Goal: Information Seeking & Learning: Learn about a topic

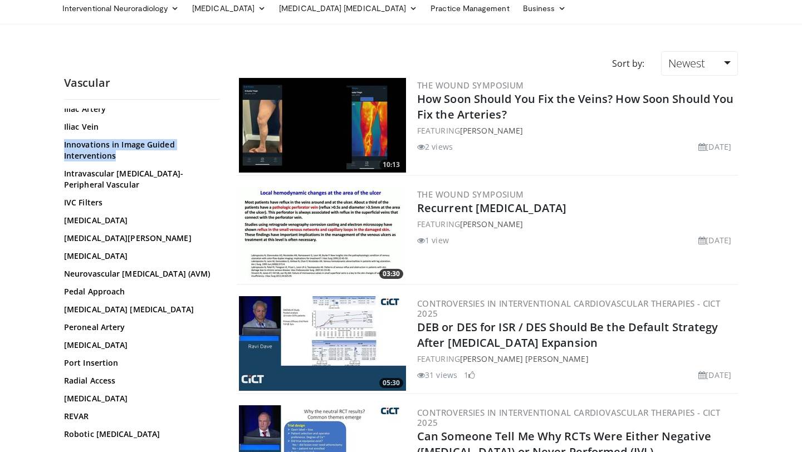
scroll to position [555, 0]
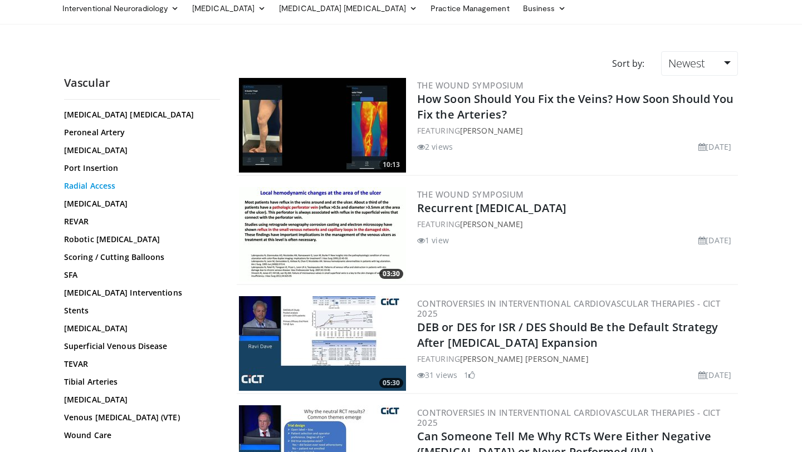
click at [88, 188] on link "Radial Access" at bounding box center [139, 185] width 150 height 11
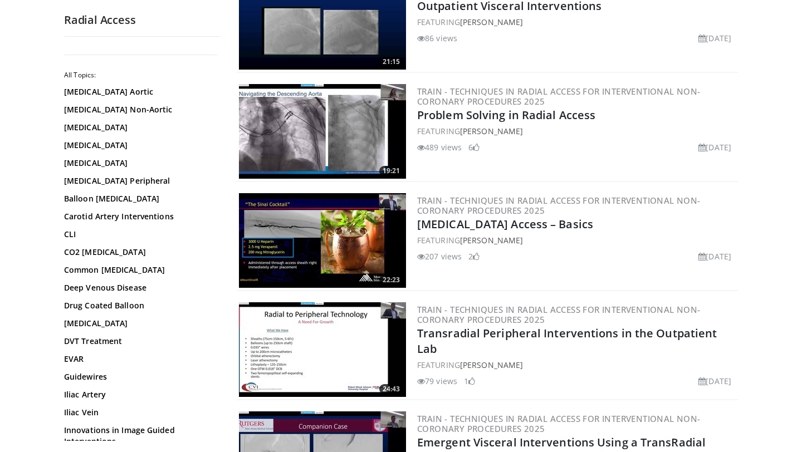
scroll to position [608, 0]
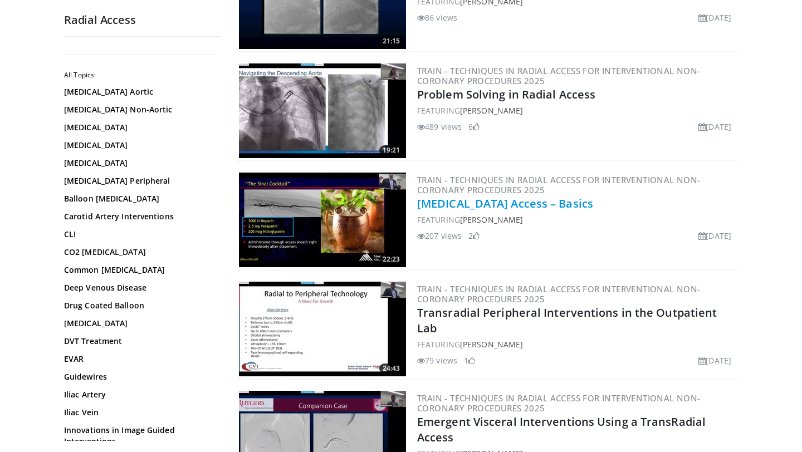
click at [529, 206] on link "Radial Artery Access – Basics" at bounding box center [505, 203] width 176 height 15
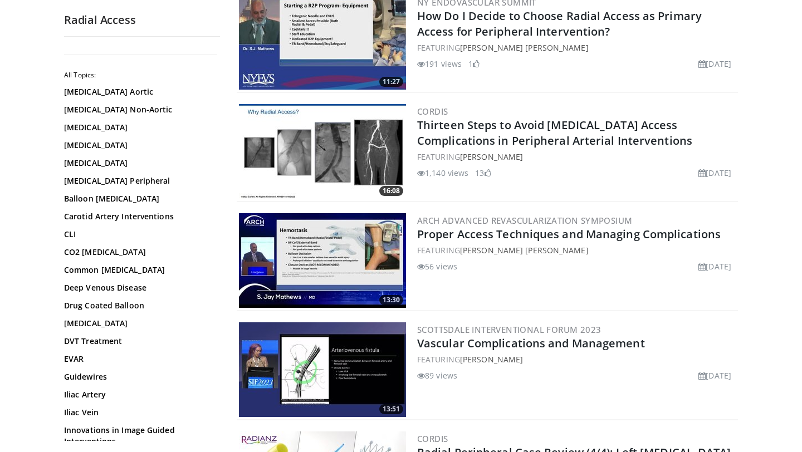
scroll to position [2346, 0]
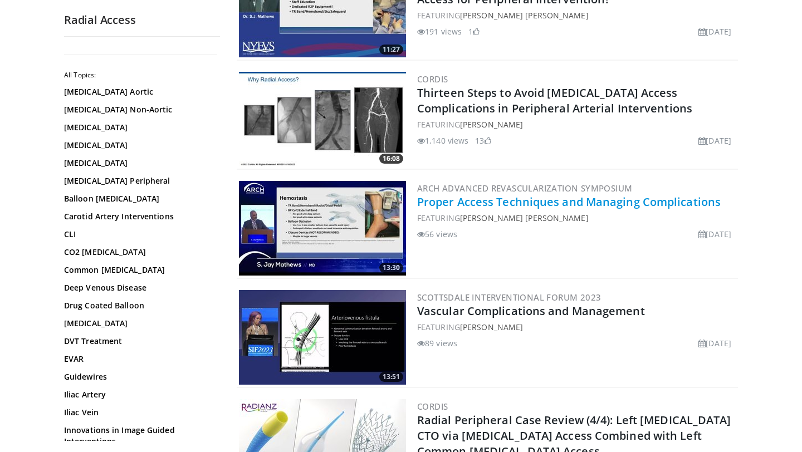
click at [552, 204] on link "Proper Access Techniques and Managing Complications" at bounding box center [568, 201] width 303 height 15
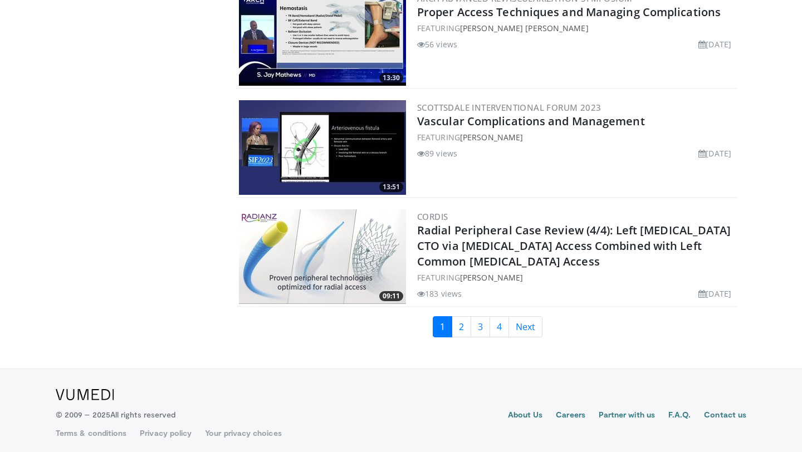
scroll to position [2540, 0]
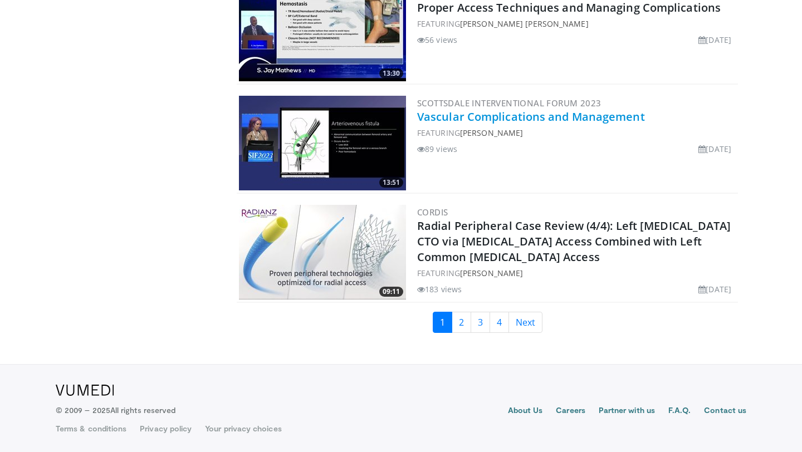
click at [554, 117] on link "Vascular Complications and Management" at bounding box center [531, 116] width 228 height 15
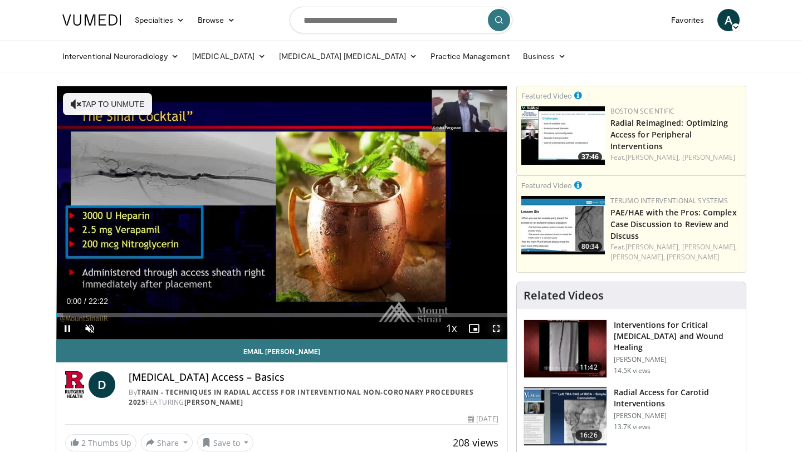
click at [498, 334] on span "Video Player" at bounding box center [496, 328] width 22 height 22
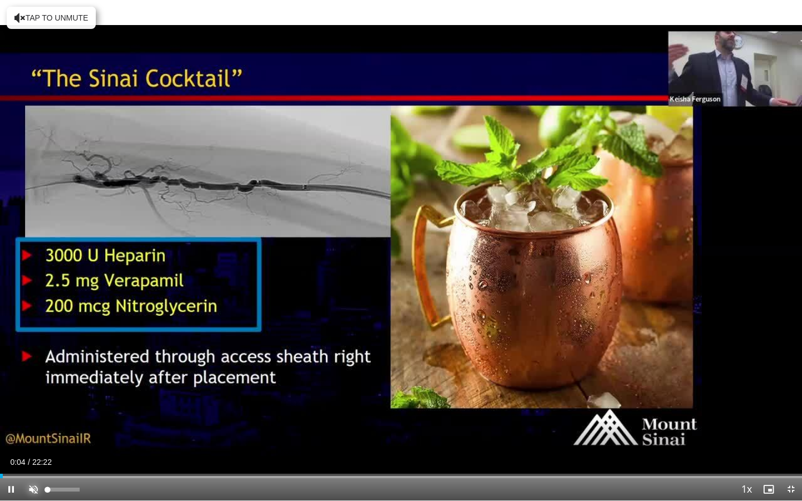
click at [27, 452] on span "Video Player" at bounding box center [33, 489] width 22 height 22
click at [22, 452] on div "Loaded : 1.49% 00:07 00:37" at bounding box center [401, 473] width 802 height 11
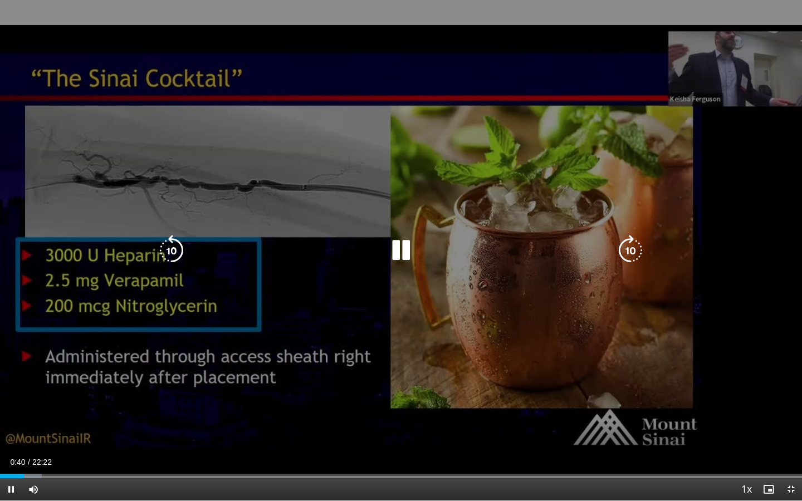
click at [147, 336] on div "10 seconds Tap to unmute" at bounding box center [401, 250] width 802 height 501
click at [398, 254] on icon "Video Player" at bounding box center [400, 250] width 31 height 31
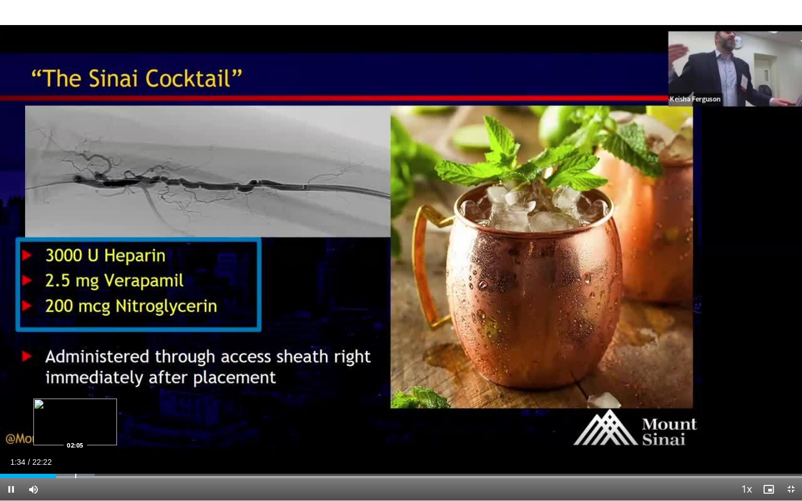
click at [75, 452] on div "Progress Bar" at bounding box center [75, 476] width 1 height 4
click at [89, 452] on div "Progress Bar" at bounding box center [89, 476] width 1 height 4
click at [135, 452] on div "Progress Bar" at bounding box center [135, 476] width 1 height 4
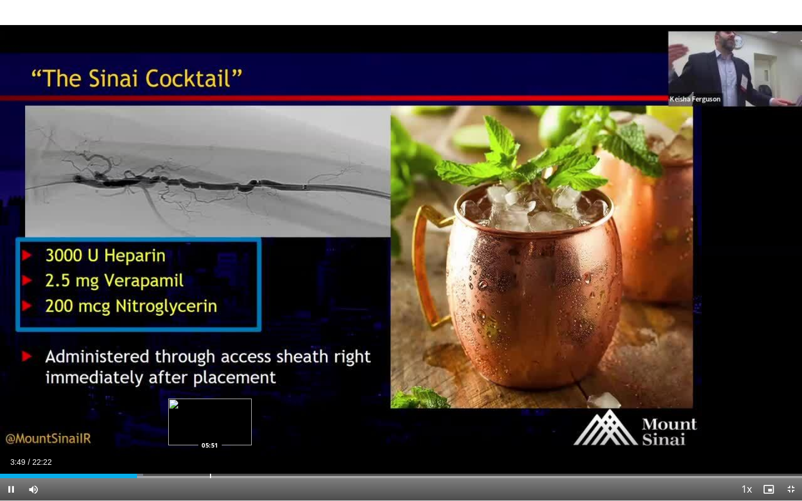
click at [210, 452] on div "Loaded : 17.88% 03:49 05:51" at bounding box center [401, 473] width 802 height 11
click at [241, 452] on div "Progress Bar" at bounding box center [241, 476] width 1 height 4
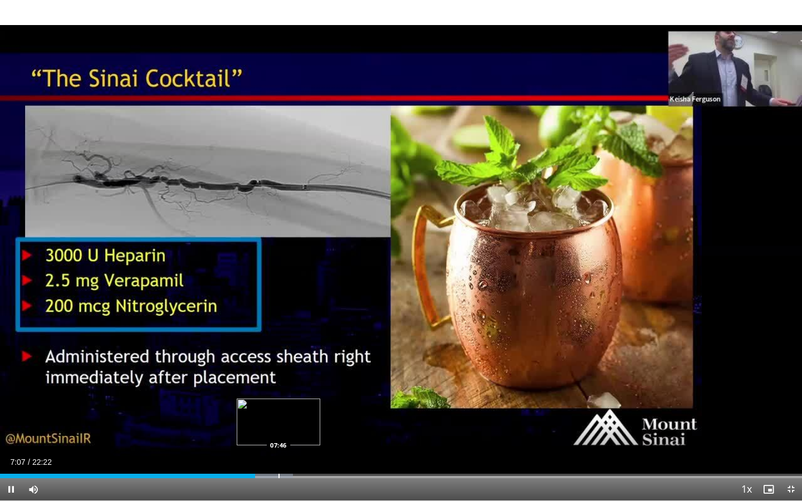
click at [278, 452] on div "Progress Bar" at bounding box center [278, 476] width 1 height 4
click at [296, 452] on div "Progress Bar" at bounding box center [296, 476] width 1 height 4
click at [310, 452] on div "Progress Bar" at bounding box center [310, 476] width 1 height 4
click at [346, 452] on div "Progress Bar" at bounding box center [346, 476] width 1 height 4
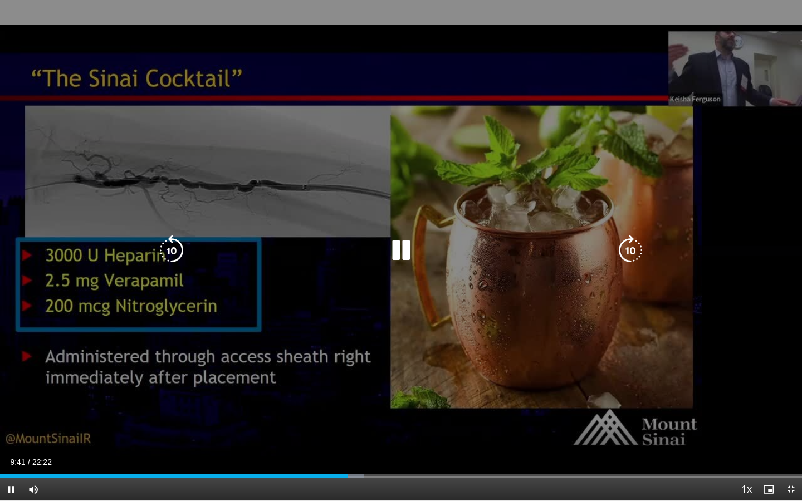
click at [340, 452] on div "09:41" at bounding box center [173, 476] width 347 height 4
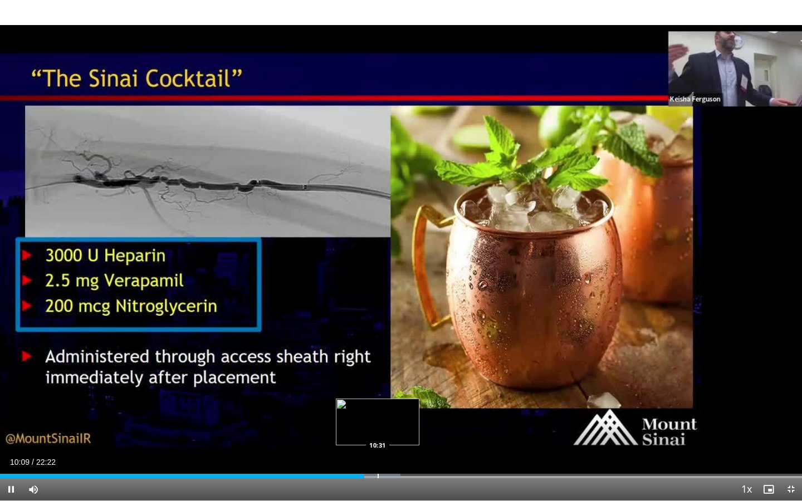
click at [377, 452] on div "Progress Bar" at bounding box center [377, 476] width 1 height 4
click at [391, 452] on div "Progress Bar" at bounding box center [391, 476] width 1 height 4
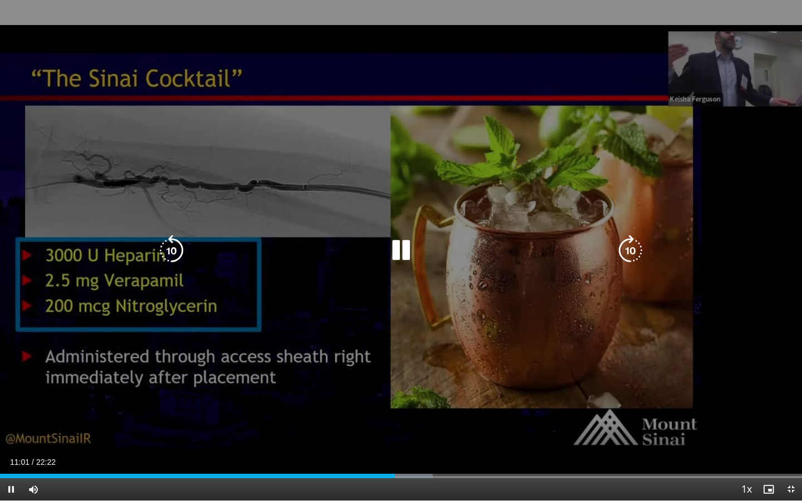
click at [386, 335] on div "10 seconds Tap to unmute" at bounding box center [401, 250] width 802 height 501
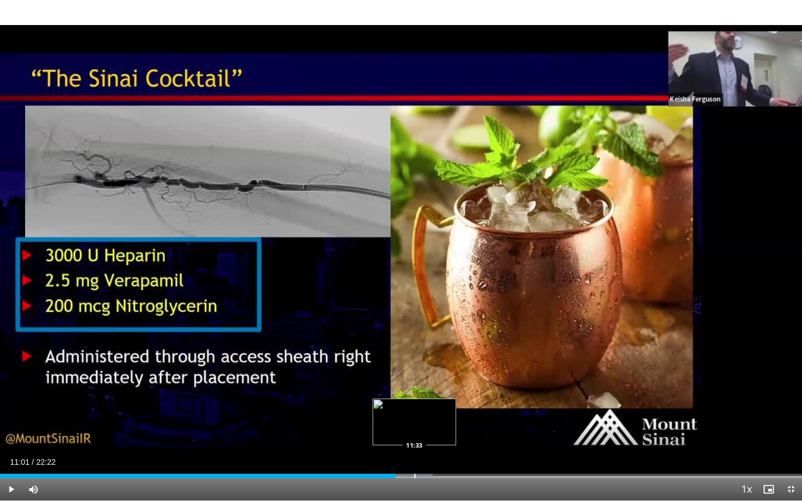
click at [414, 452] on div "Progress Bar" at bounding box center [414, 476] width 1 height 4
click at [428, 452] on div "Progress Bar" at bounding box center [428, 476] width 1 height 4
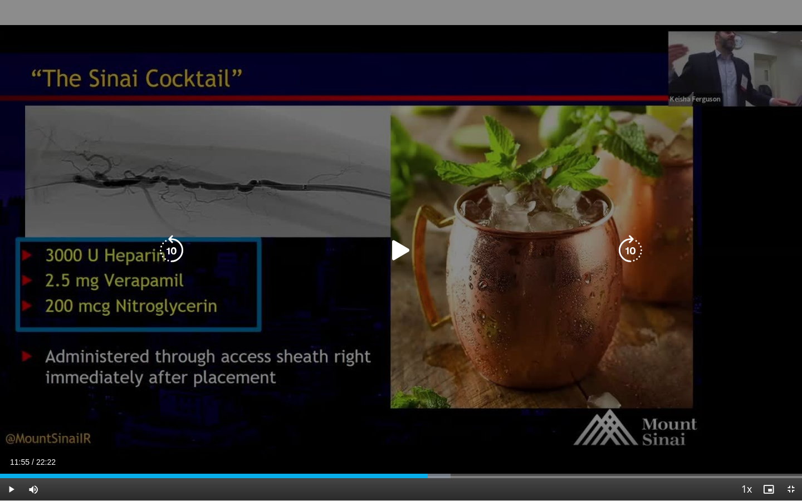
click at [293, 357] on div "10 seconds Tap to unmute" at bounding box center [401, 250] width 802 height 501
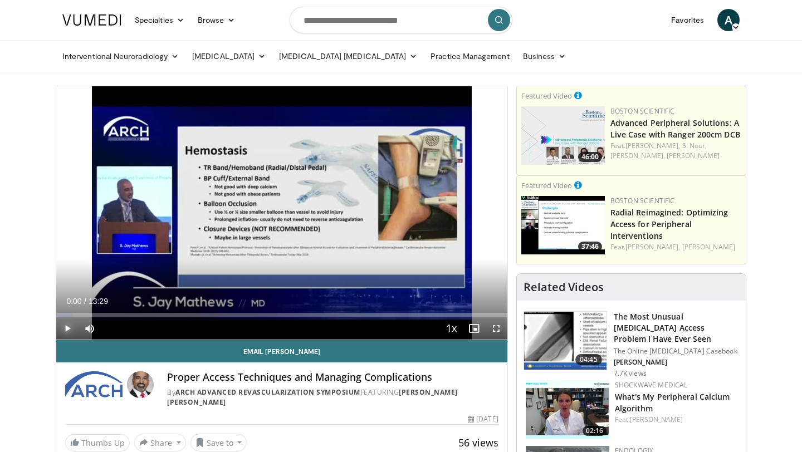
click at [66, 326] on span "Video Player" at bounding box center [67, 328] width 22 height 22
click at [496, 330] on span "Video Player" at bounding box center [496, 328] width 22 height 22
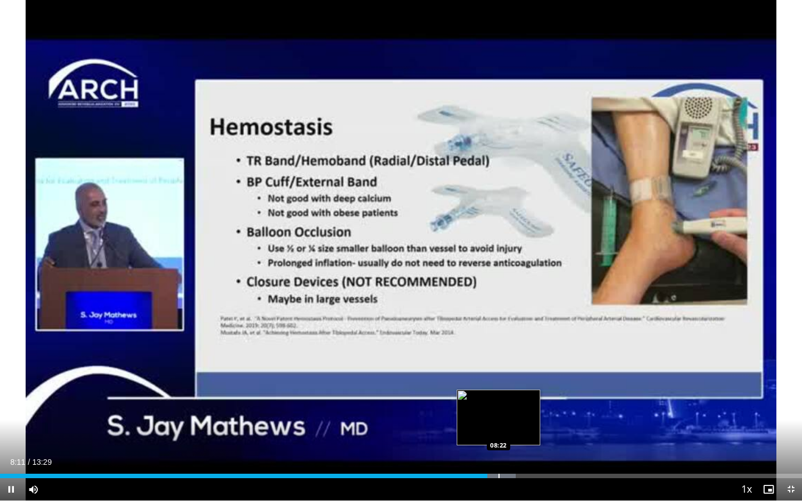
click at [498, 452] on div "Progress Bar" at bounding box center [500, 476] width 31 height 4
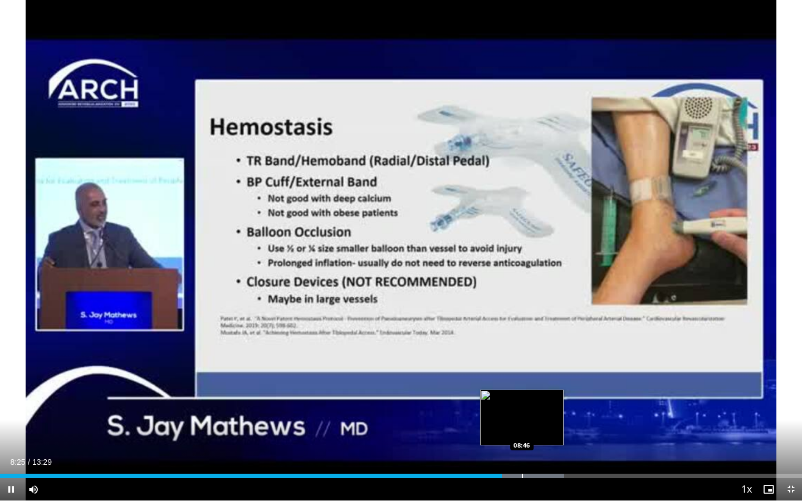
click at [522, 452] on div "Progress Bar" at bounding box center [522, 476] width 1 height 4
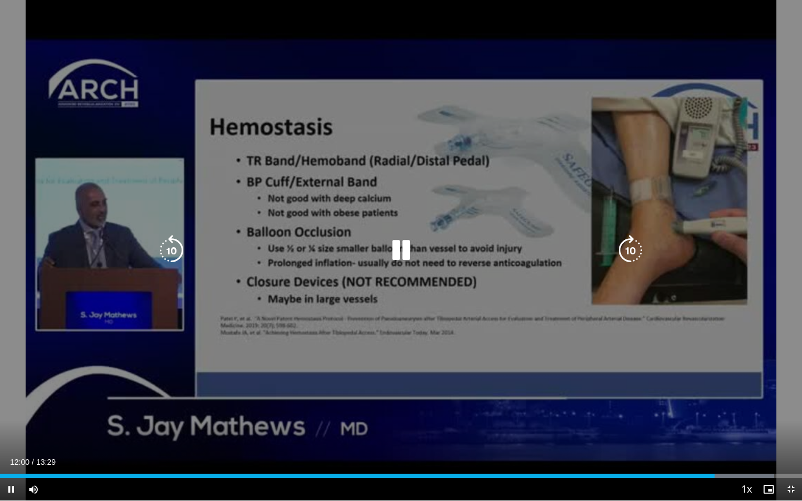
click at [334, 339] on div "20 seconds Tap to unmute" at bounding box center [401, 250] width 802 height 501
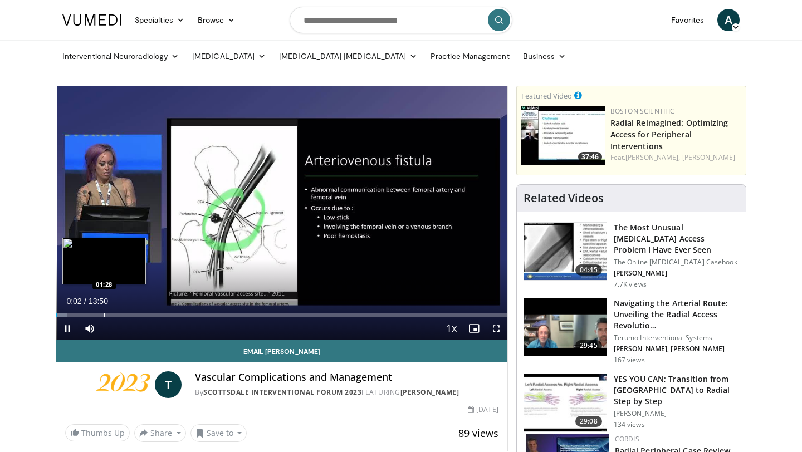
click at [104, 314] on div "Progress Bar" at bounding box center [104, 315] width 1 height 4
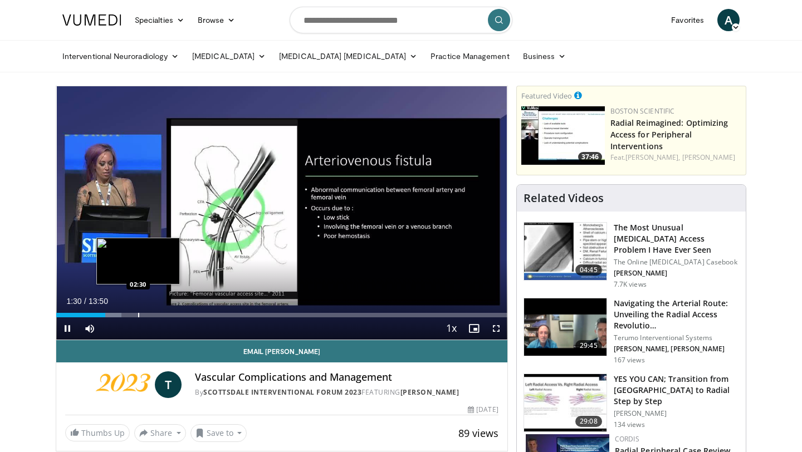
click at [138, 313] on div "Progress Bar" at bounding box center [138, 315] width 1 height 4
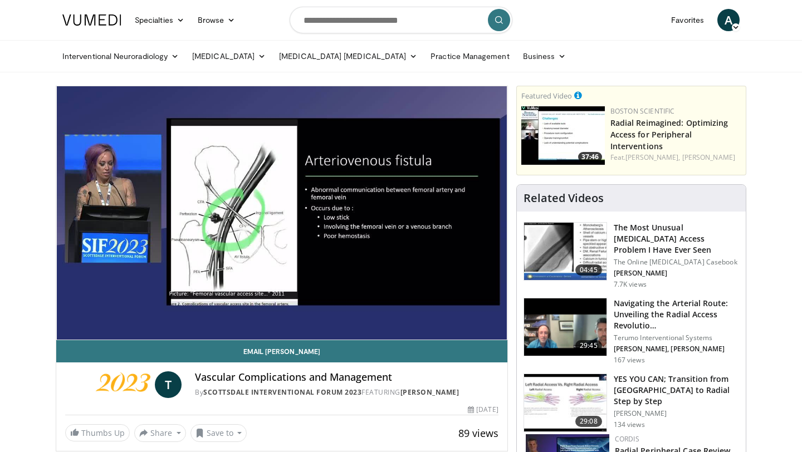
click at [174, 313] on div "10 seconds Tap to unmute" at bounding box center [281, 212] width 451 height 253
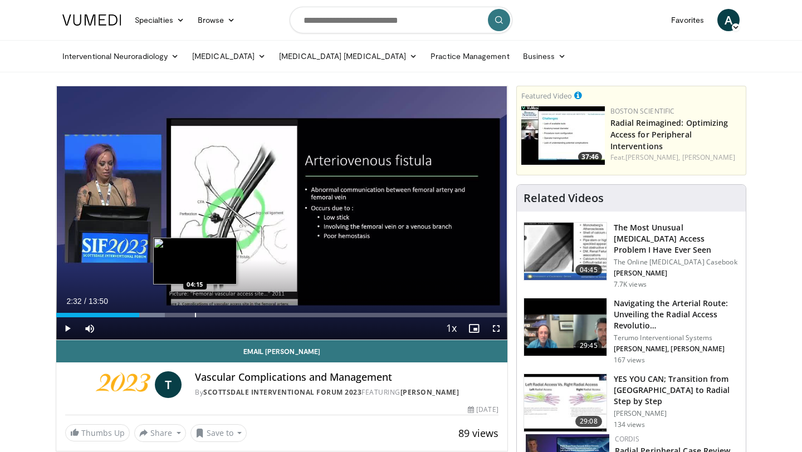
click at [195, 313] on div "Progress Bar" at bounding box center [195, 315] width 1 height 4
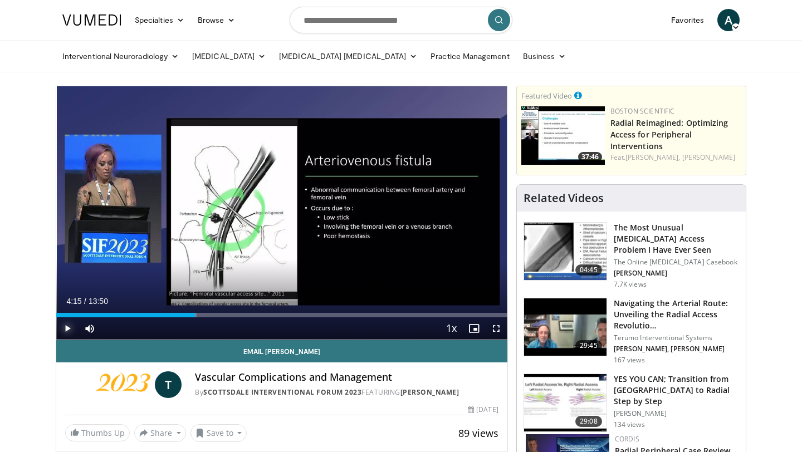
click at [69, 326] on span "Video Player" at bounding box center [67, 328] width 22 height 22
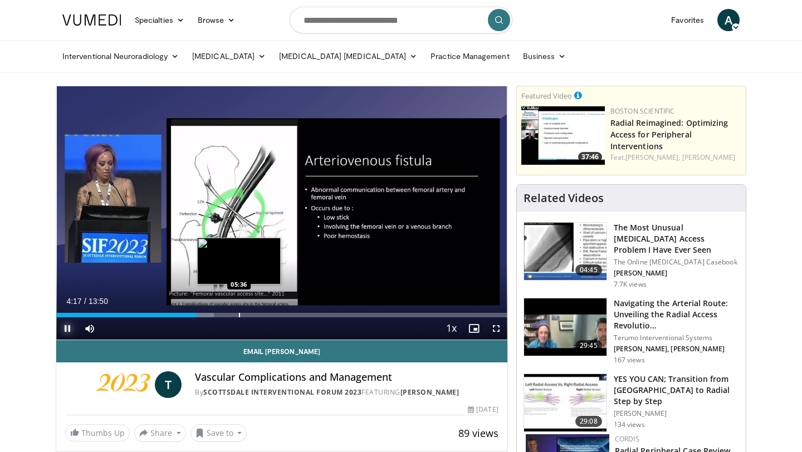
click at [239, 316] on div "Progress Bar" at bounding box center [239, 315] width 1 height 4
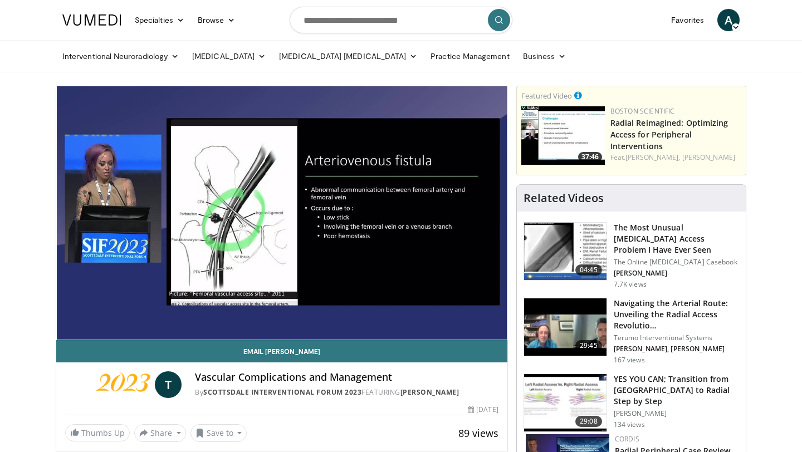
click at [239, 316] on div "10 seconds Tap to unmute" at bounding box center [281, 212] width 451 height 253
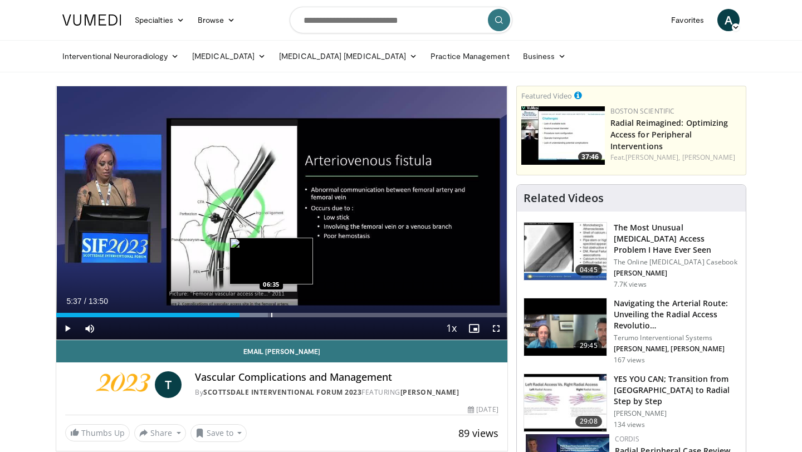
click at [271, 315] on div "Progress Bar" at bounding box center [271, 315] width 1 height 4
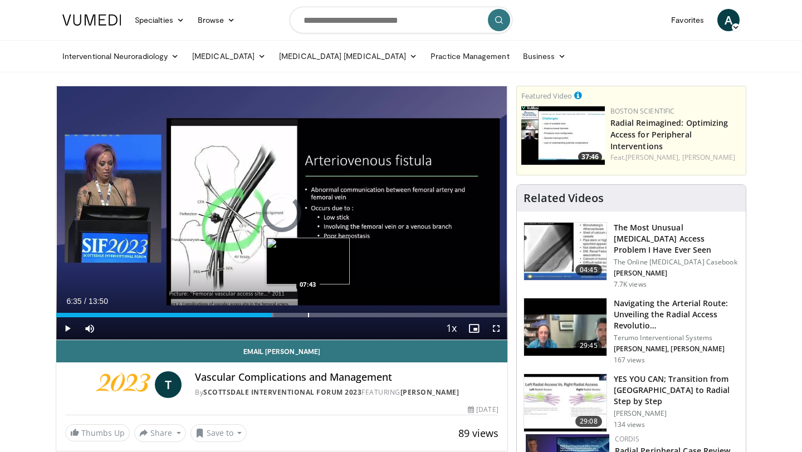
click at [308, 315] on div "Progress Bar" at bounding box center [308, 315] width 1 height 4
click at [62, 326] on span "Video Player" at bounding box center [67, 328] width 22 height 22
click at [357, 317] on div "Current Time 8:24 / Duration 13:50 Pause Skip Backward Skip Forward Mute 0% Loa…" at bounding box center [281, 328] width 451 height 22
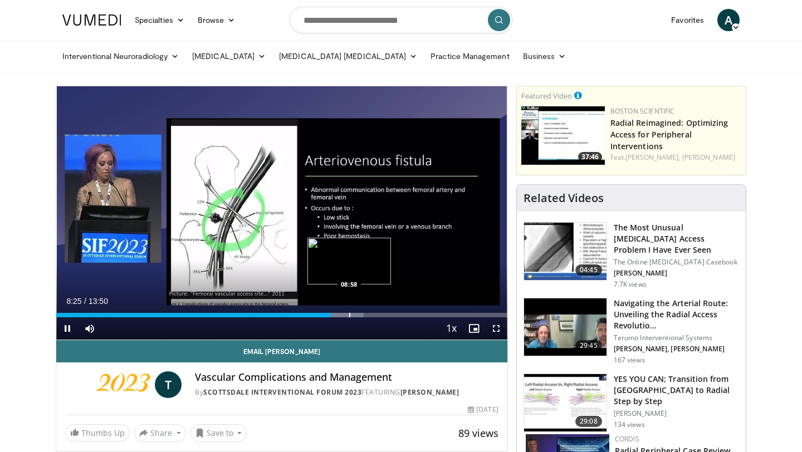
click at [349, 314] on div "Progress Bar" at bounding box center [349, 315] width 1 height 4
click at [361, 316] on div "Progress Bar" at bounding box center [361, 315] width 1 height 4
click at [375, 315] on div "Progress Bar" at bounding box center [375, 315] width 1 height 4
click at [405, 316] on div "Progress Bar" at bounding box center [405, 315] width 1 height 4
click at [416, 317] on div "Current Time 10:43 / Duration 13:50 Pause Skip Backward Skip Forward Mute 0% Lo…" at bounding box center [281, 328] width 451 height 22
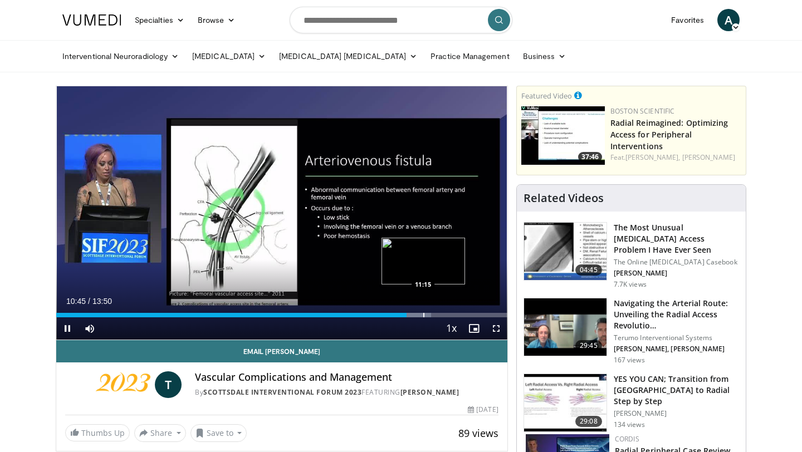
click at [423, 314] on div "Progress Bar" at bounding box center [423, 315] width 1 height 4
click at [491, 316] on div "Progress Bar" at bounding box center [491, 315] width 1 height 4
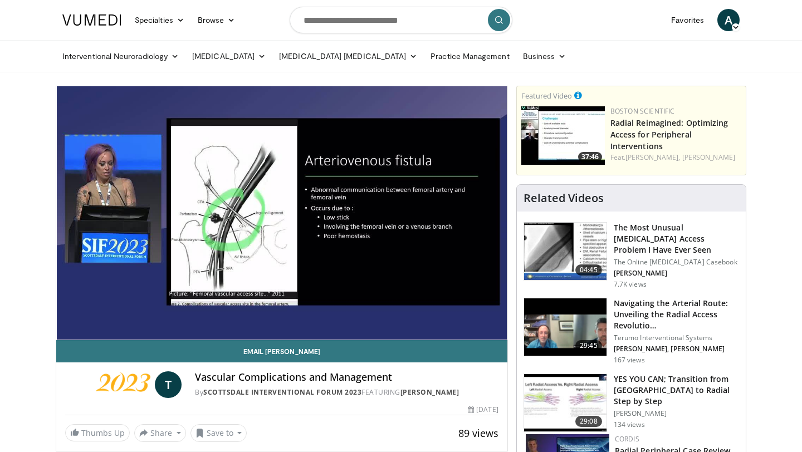
click at [681, 235] on h3 "The Most Unusual [MEDICAL_DATA] Access Problem I Have Ever Seen" at bounding box center [676, 238] width 125 height 33
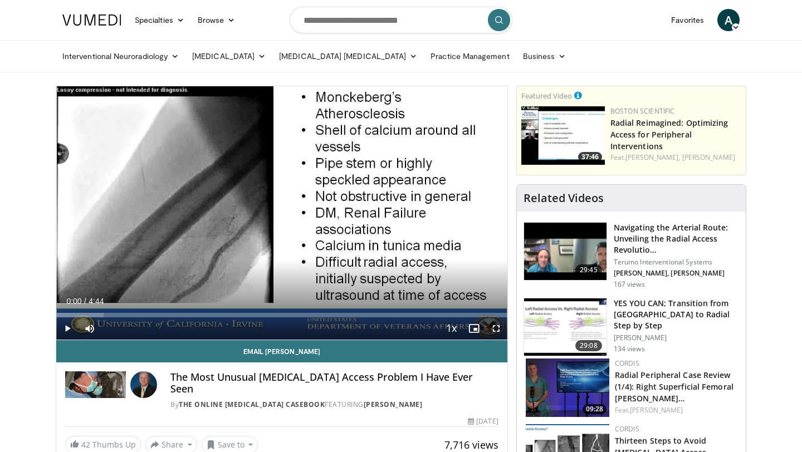
click at [210, 271] on div "10 seconds Tap to unmute" at bounding box center [281, 212] width 451 height 253
click at [493, 327] on span "Video Player" at bounding box center [496, 328] width 22 height 22
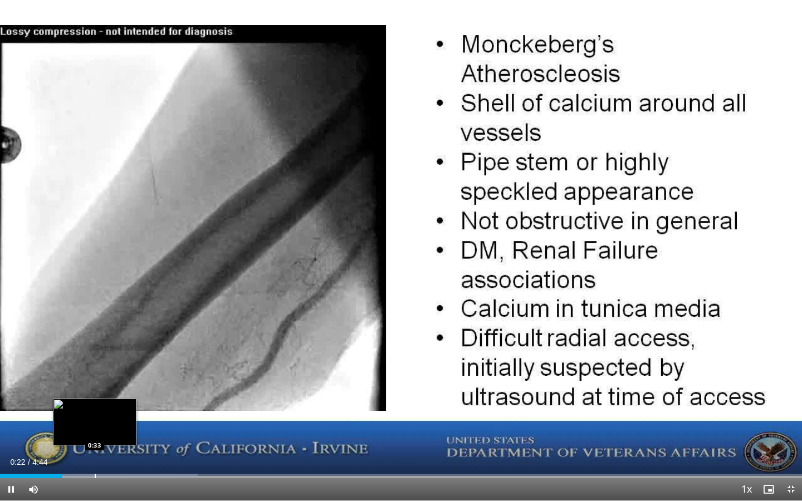
click at [95, 452] on div "Progress Bar" at bounding box center [95, 476] width 1 height 4
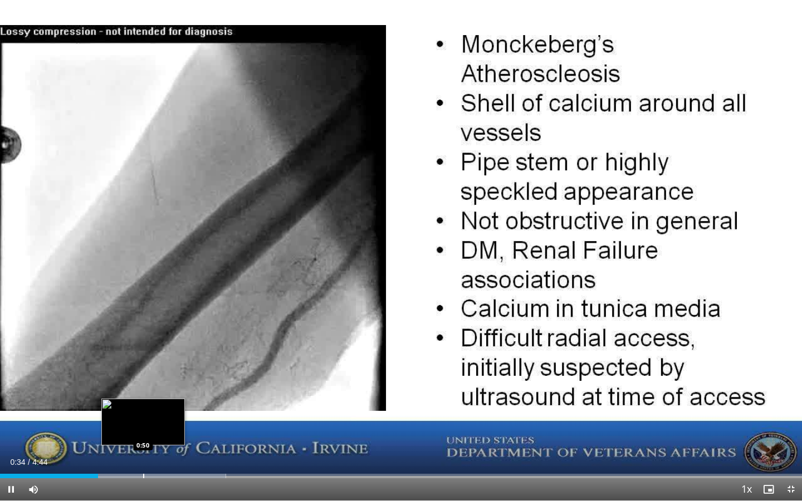
click at [143, 452] on div "Progress Bar" at bounding box center [143, 476] width 1 height 4
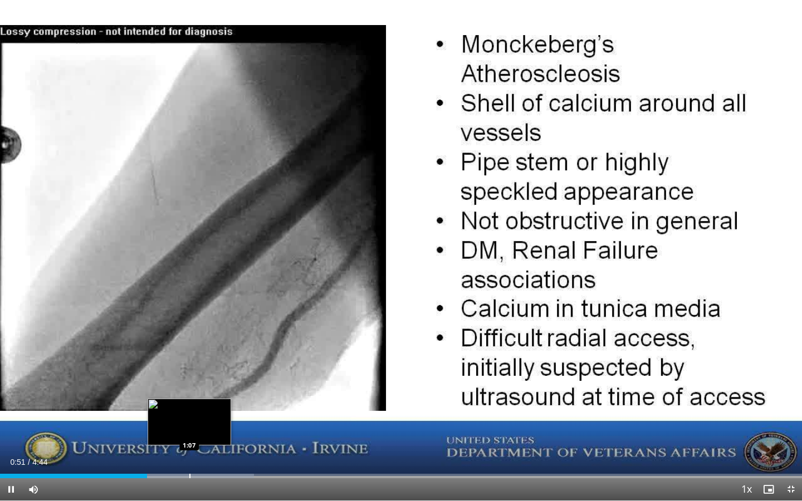
click at [189, 452] on div "Progress Bar" at bounding box center [189, 476] width 1 height 4
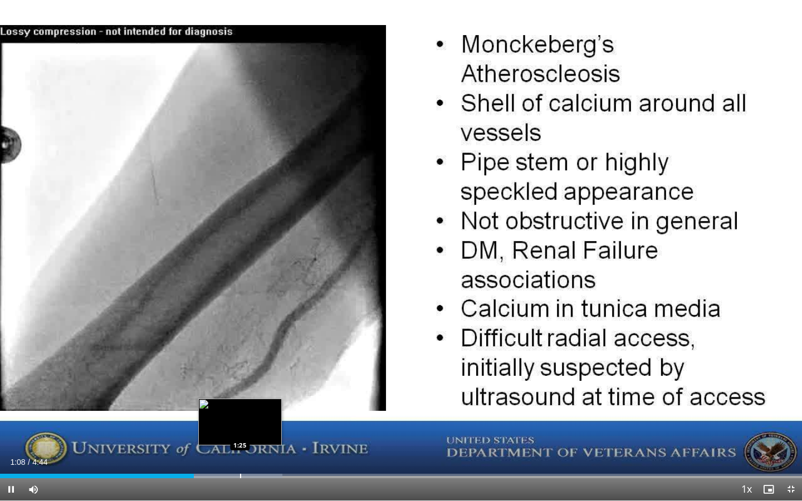
click at [240, 452] on div "Progress Bar" at bounding box center [240, 476] width 1 height 4
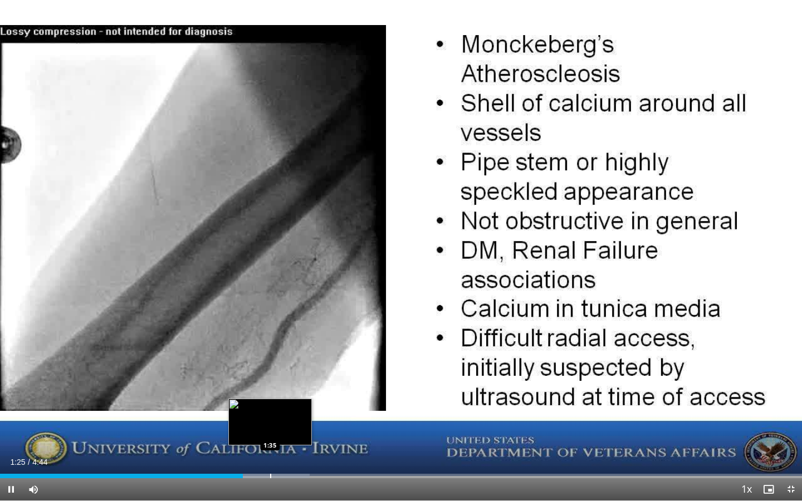
click at [270, 452] on div "Progress Bar" at bounding box center [270, 476] width 1 height 4
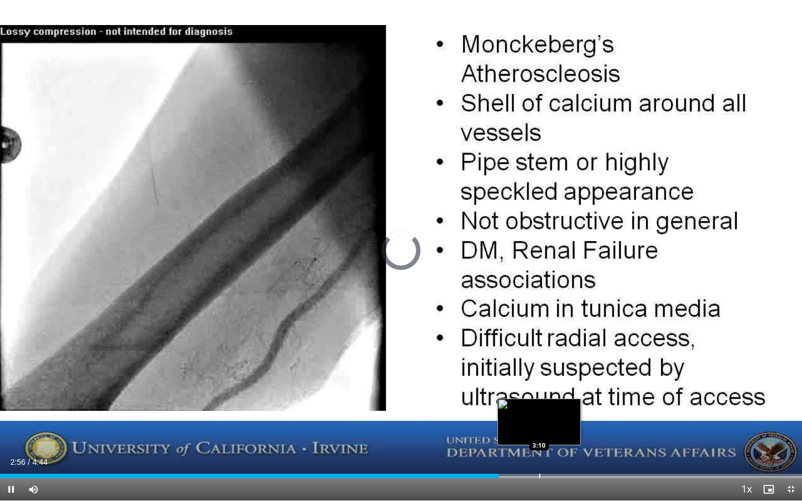
click at [539, 452] on div "Progress Bar" at bounding box center [539, 476] width 1 height 4
